Goal: Information Seeking & Learning: Learn about a topic

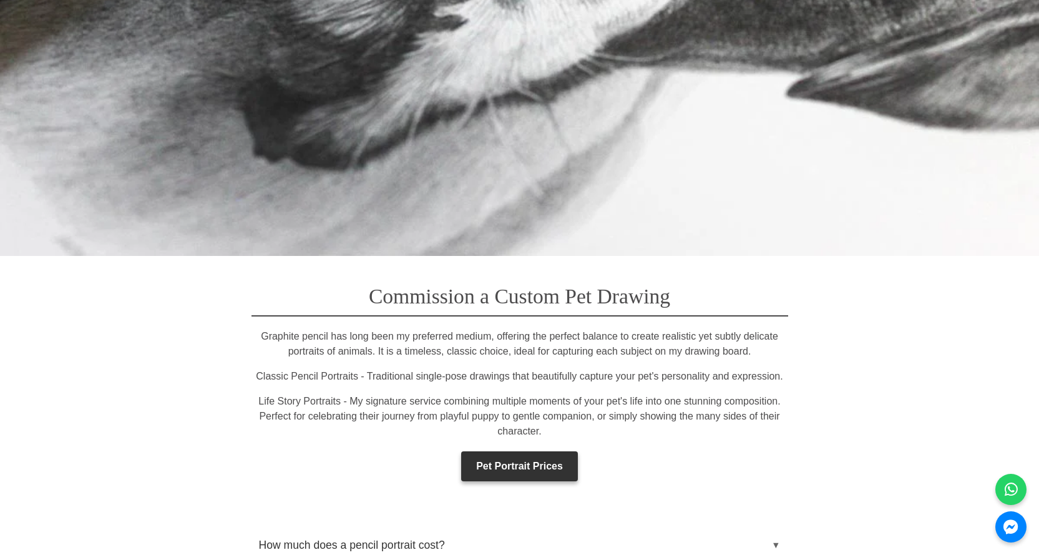
scroll to position [1748, 0]
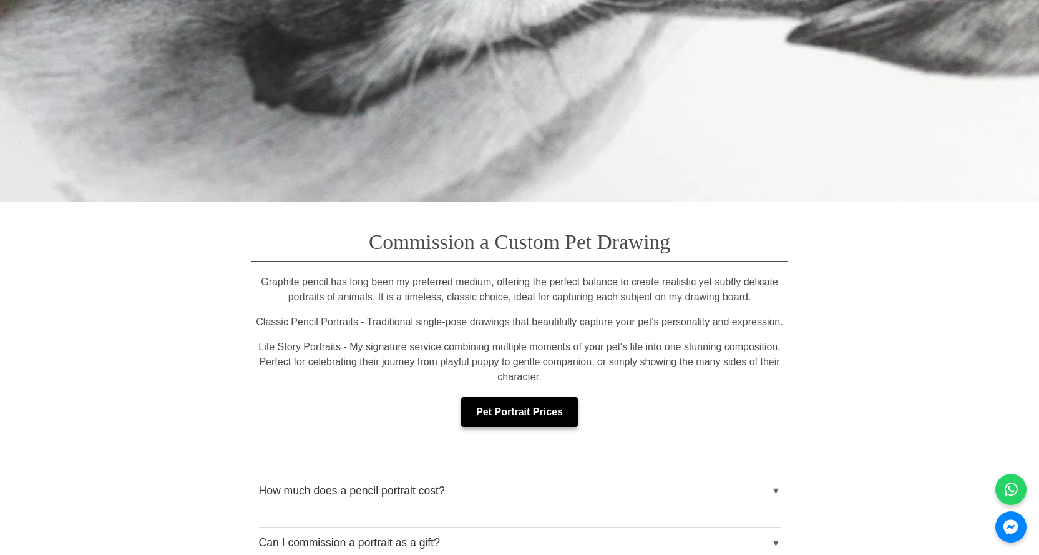
click at [494, 397] on link "Pet Portrait Prices" at bounding box center [519, 412] width 117 height 30
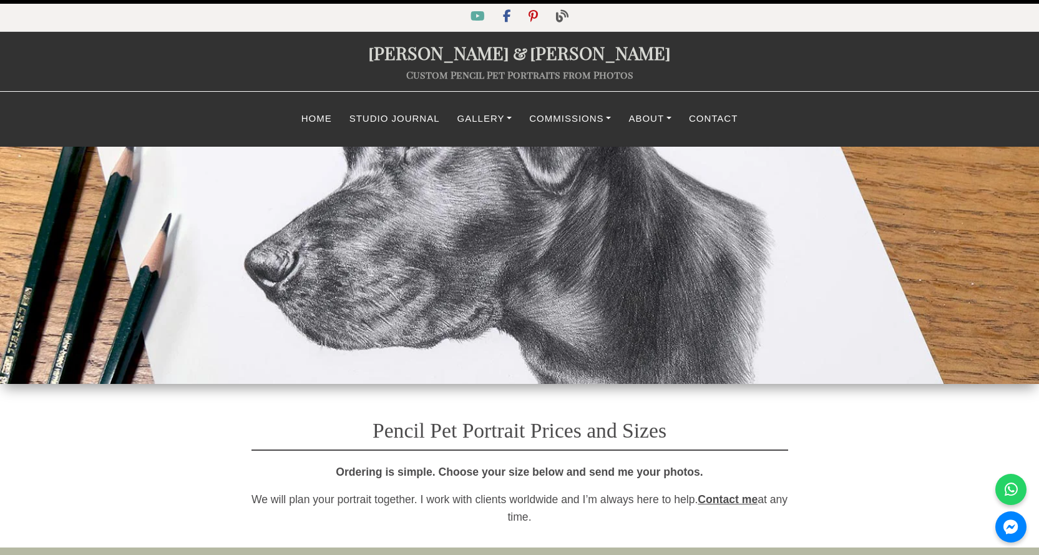
select select "GBP"
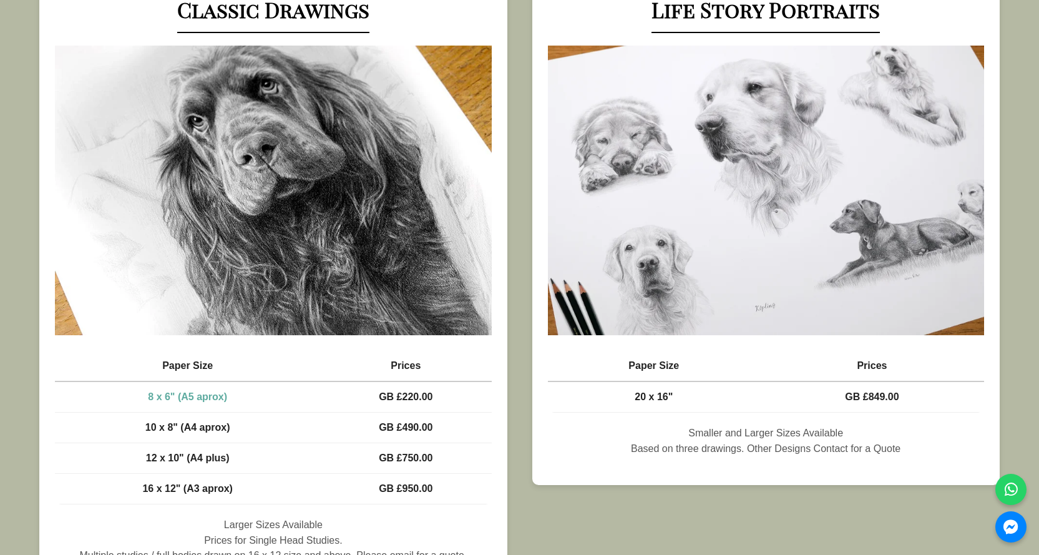
scroll to position [687, 0]
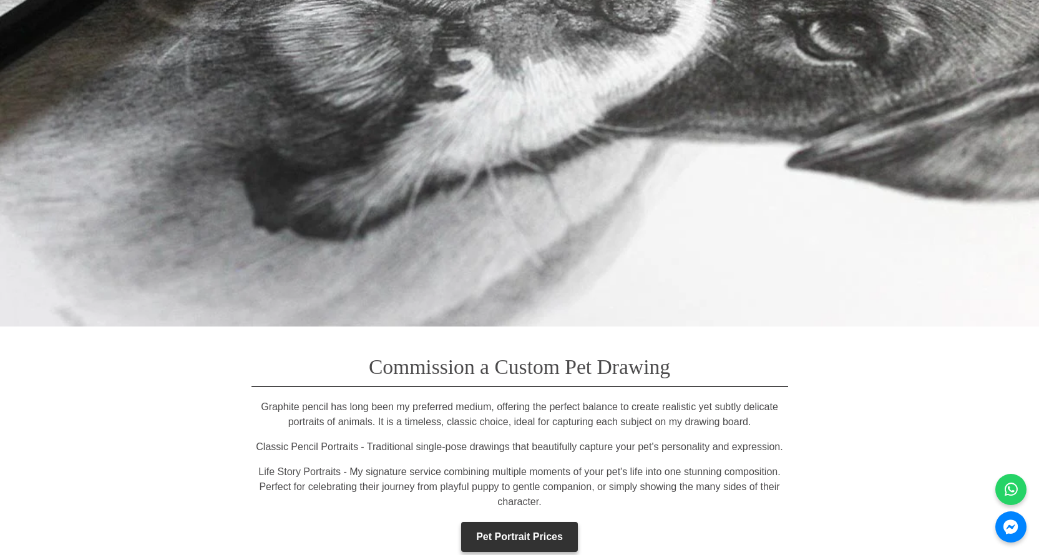
scroll to position [1810, 0]
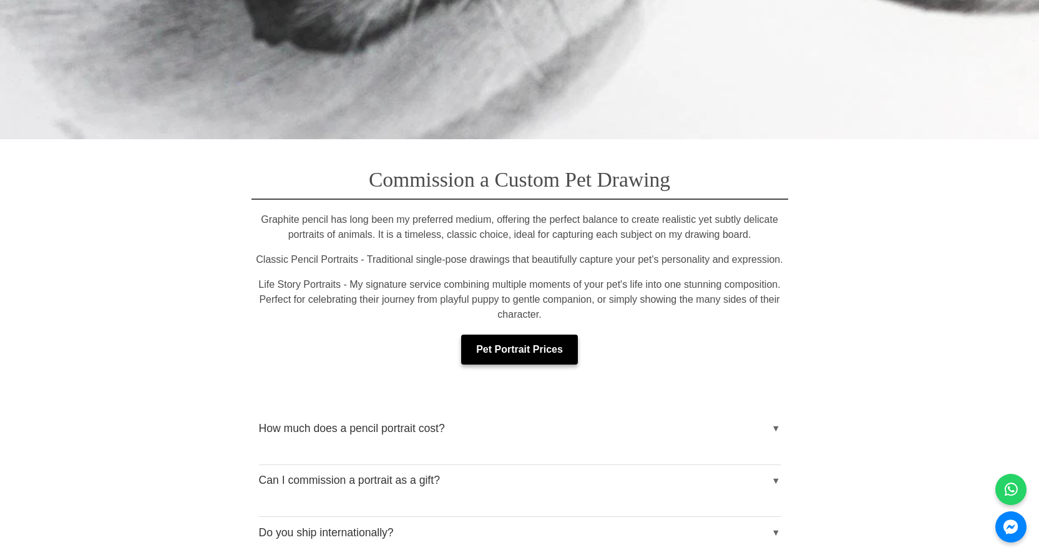
click at [507, 335] on link "Pet Portrait Prices" at bounding box center [519, 350] width 117 height 30
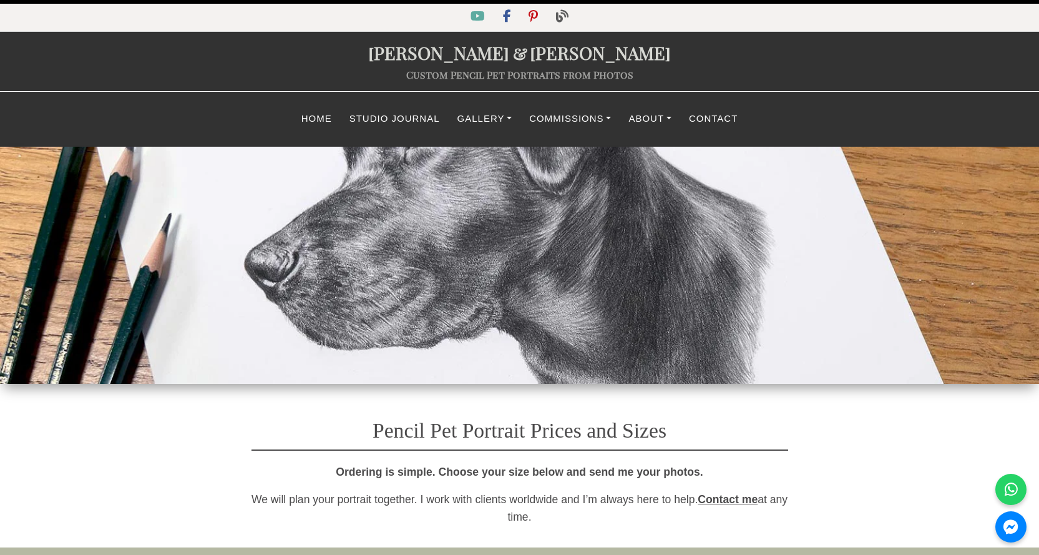
select select "GBP"
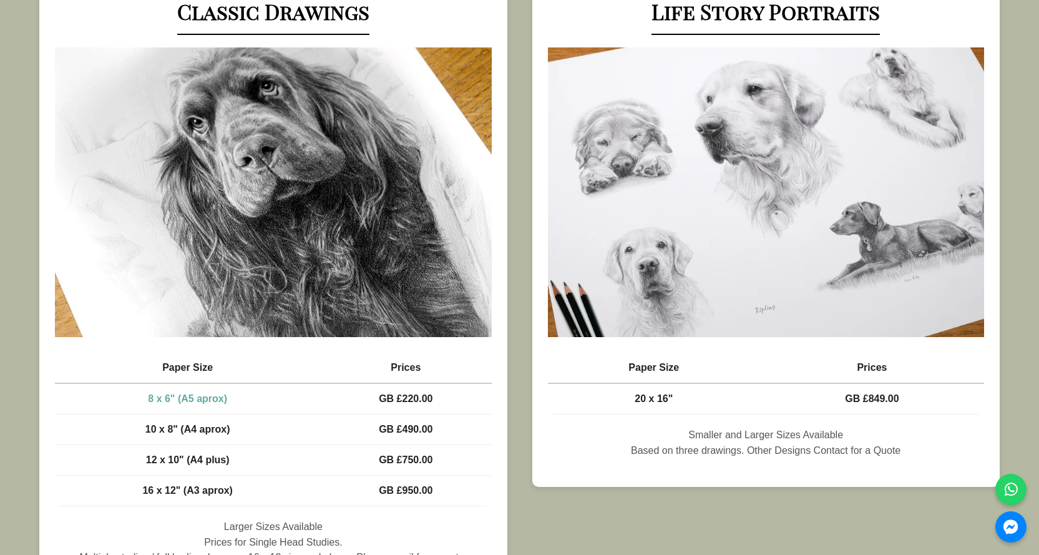
scroll to position [749, 0]
